Goal: Task Accomplishment & Management: Complete application form

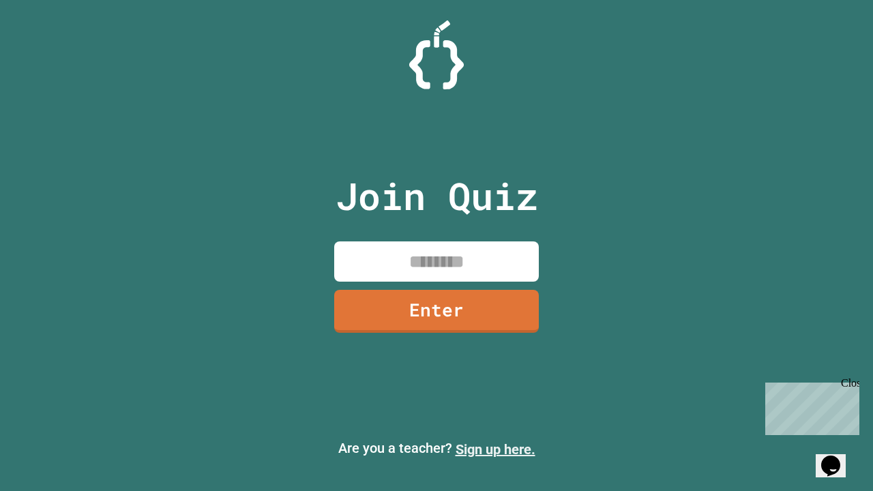
click at [495, 449] on link "Sign up here." at bounding box center [496, 449] width 80 height 16
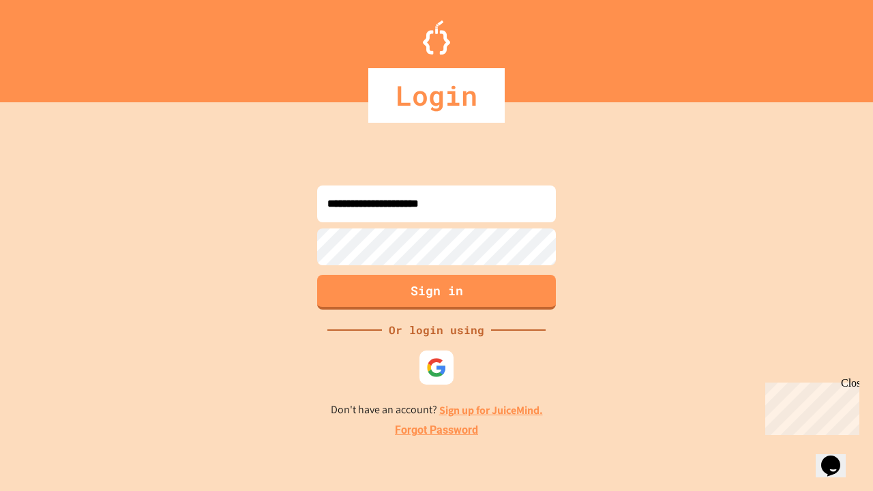
type input "**********"
